Goal: Complete application form

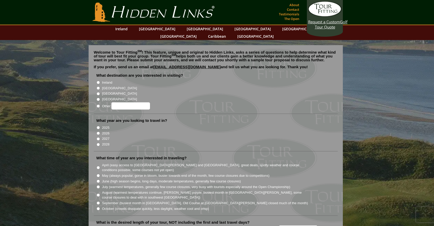
click at [97, 87] on input "[GEOGRAPHIC_DATA]" at bounding box center [98, 88] width 3 height 3
radio input "true"
click at [97, 132] on input "2026" at bounding box center [98, 133] width 3 height 3
radio input "true"
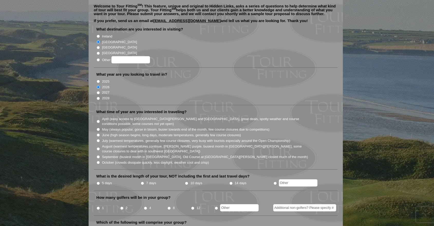
scroll to position [72, 0]
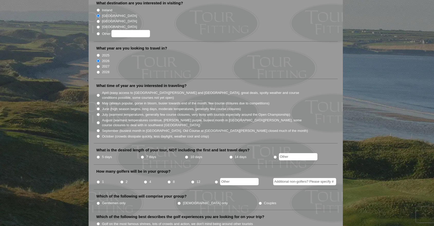
click at [98, 107] on input "June (high season begins, long days, moderate temperatures, generally few cours…" at bounding box center [98, 108] width 3 height 3
radio input "true"
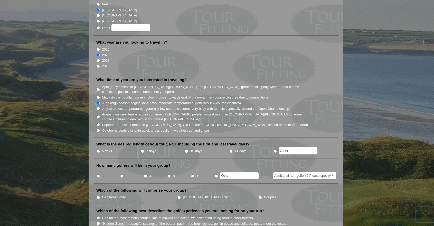
scroll to position [80, 0]
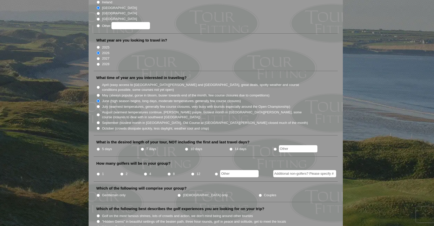
click at [98, 105] on input "July (warmest temperatures, generally few course closures, very busy with touri…" at bounding box center [98, 106] width 3 height 3
radio input "true"
click at [97, 99] on input "June (high season begins, long days, moderate temperatures, generally few cours…" at bounding box center [98, 100] width 3 height 3
radio input "true"
click at [143, 148] on input "7 days" at bounding box center [142, 149] width 3 height 3
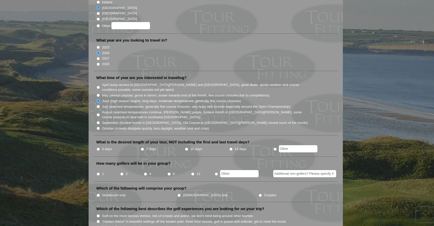
radio input "true"
click at [194, 173] on input "12" at bounding box center [192, 174] width 3 height 3
radio input "true"
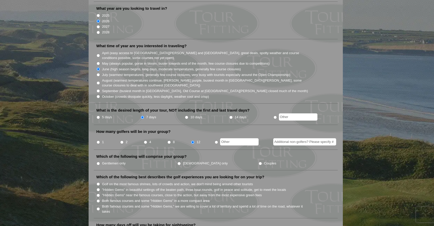
scroll to position [114, 0]
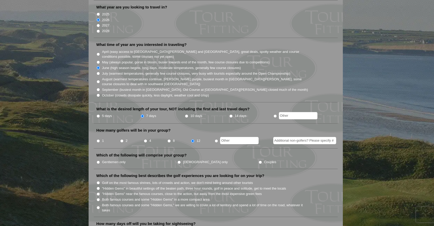
click at [99, 161] on input "Gentlemen only" at bounding box center [98, 162] width 3 height 3
radio input "true"
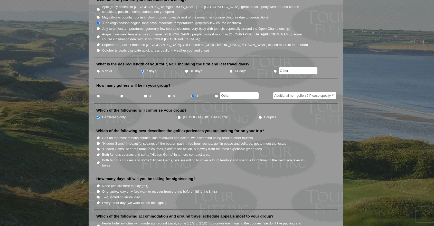
scroll to position [159, 0]
click at [98, 161] on input "Both famous courses and some "Hidden Gems," we are willing to cover a lot of te…" at bounding box center [98, 162] width 3 height 3
radio input "true"
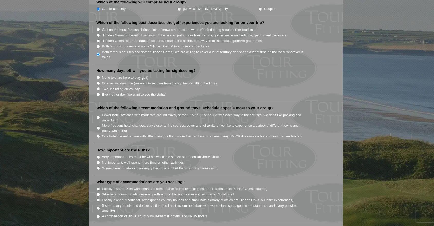
scroll to position [282, 0]
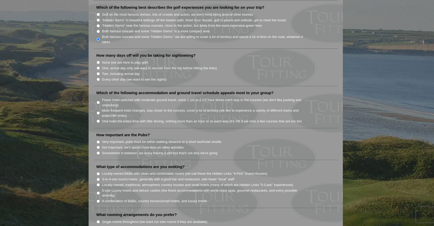
click at [97, 67] on input "One, arrival day only (we want to recover from the trip before hitting the link…" at bounding box center [98, 68] width 3 height 3
radio input "true"
click at [98, 112] on input "More frequent hotel changes, stay closer to the courses, cover a lot of territo…" at bounding box center [98, 113] width 3 height 3
radio input "true"
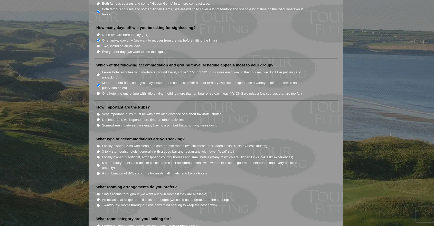
scroll to position [311, 0]
click at [98, 112] on input "Very important, pubs must be within walking distance or a short taxi/hotel shut…" at bounding box center [98, 113] width 3 height 3
radio input "true"
click at [98, 155] on input "Locally-owned, traditional, atmospheric country houses and small hotels (many o…" at bounding box center [98, 156] width 3 height 3
radio input "true"
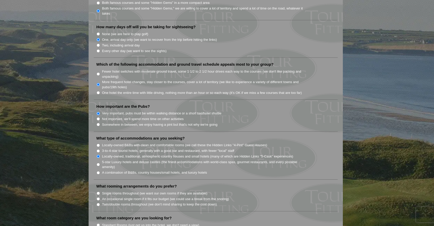
click at [97, 150] on input "3-to-4-star tourist hotels, generally with a good bar and restaurant, with fewe…" at bounding box center [98, 151] width 3 height 3
radio input "true"
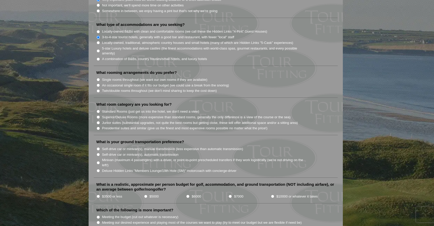
scroll to position [425, 0]
click at [98, 84] on input "An occasional single room if it fits our budget (we could use a break from the …" at bounding box center [98, 85] width 3 height 3
radio input "true"
click at [98, 115] on input "Superior/Deluxe Rooms (more expensive than standard rooms, generally the only d…" at bounding box center [98, 116] width 3 height 3
radio input "true"
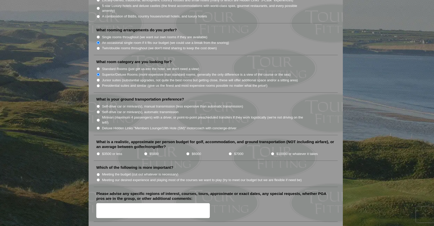
scroll to position [468, 0]
click at [99, 126] on input "Deluxe Hidden Links "Members Lounge/19th Hole (SM)" motorcoach with concierge-d…" at bounding box center [98, 127] width 3 height 3
radio input "true"
click at [145, 152] on input "$5000" at bounding box center [145, 153] width 3 height 3
radio input "true"
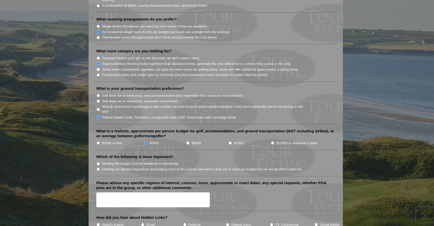
scroll to position [479, 0]
click at [98, 141] on input "$3500 or less" at bounding box center [98, 142] width 3 height 3
radio input "true"
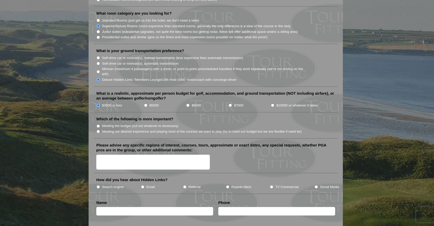
scroll to position [521, 0]
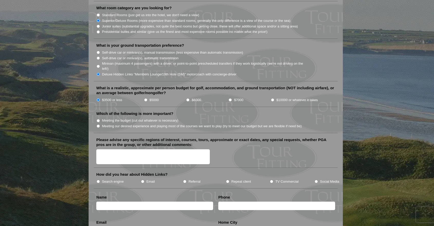
click at [98, 125] on input "Meeting our desired experience and playing most of the courses we want to play …" at bounding box center [98, 126] width 3 height 3
radio input "true"
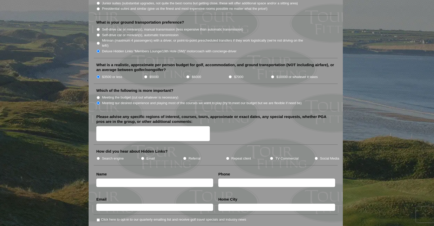
scroll to position [550, 0]
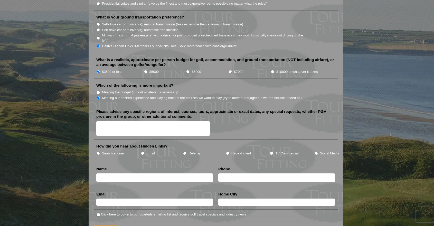
click at [158, 121] on textarea "Please advise any specific regions of interest, courses, tours, approximate or …" at bounding box center [153, 128] width 114 height 15
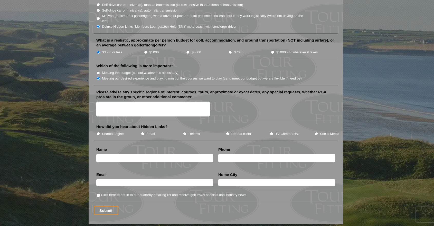
scroll to position [570, 0]
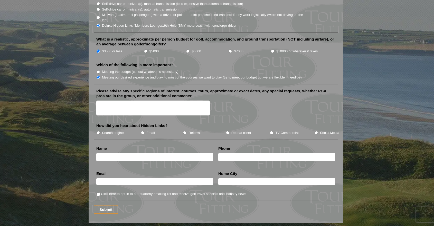
click at [233, 131] on label "Repeat client" at bounding box center [242, 133] width 20 height 5
click at [230, 131] on input "Repeat client" at bounding box center [227, 132] width 3 height 3
radio input "true"
click at [135, 153] on input "text" at bounding box center [154, 157] width 117 height 8
type input "Paul"
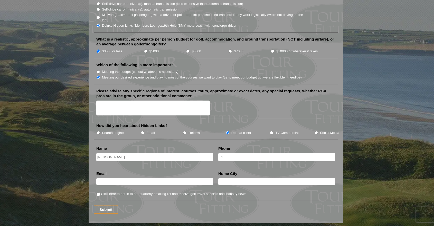
type input "_"
type input "[PHONE_NUMBER]"
type input "[PERSON_NAME][EMAIL_ADDRESS][DOMAIN_NAME]"
type input "[GEOGRAPHIC_DATA], [US_STATE], [GEOGRAPHIC_DATA]"
click at [97, 193] on input "Click here to opt-in to our quarterly emailing list and receive golf travel spe…" at bounding box center [98, 194] width 3 height 3
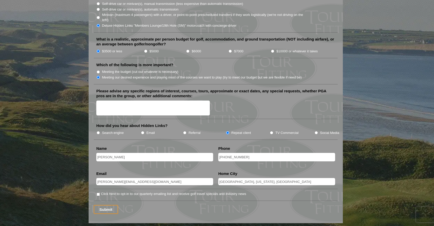
checkbox input "true"
click at [119, 153] on input "Paul" at bounding box center [154, 157] width 117 height 8
click at [116, 153] on input "Paul" at bounding box center [154, 157] width 117 height 8
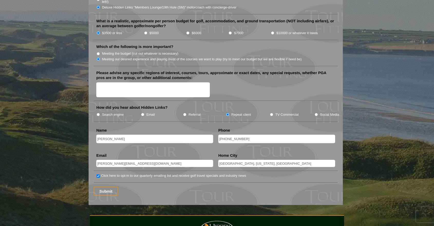
scroll to position [597, 0]
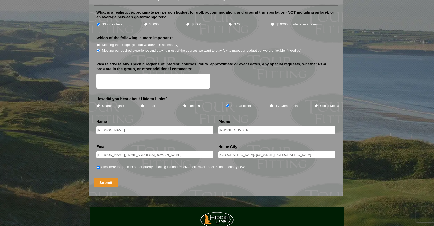
type input "[PERSON_NAME]"
click at [115, 178] on input "Submit" at bounding box center [106, 182] width 24 height 9
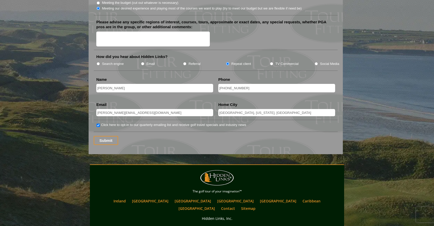
scroll to position [691, 0]
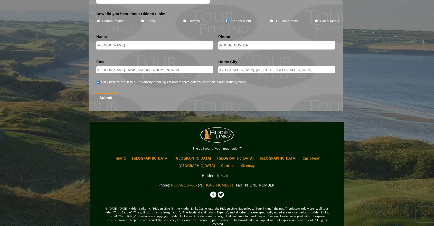
click at [159, 95] on div "Submit" at bounding box center [216, 97] width 244 height 9
click at [104, 93] on input "Submit" at bounding box center [106, 97] width 24 height 9
